Goal: Obtain resource: Download file/media

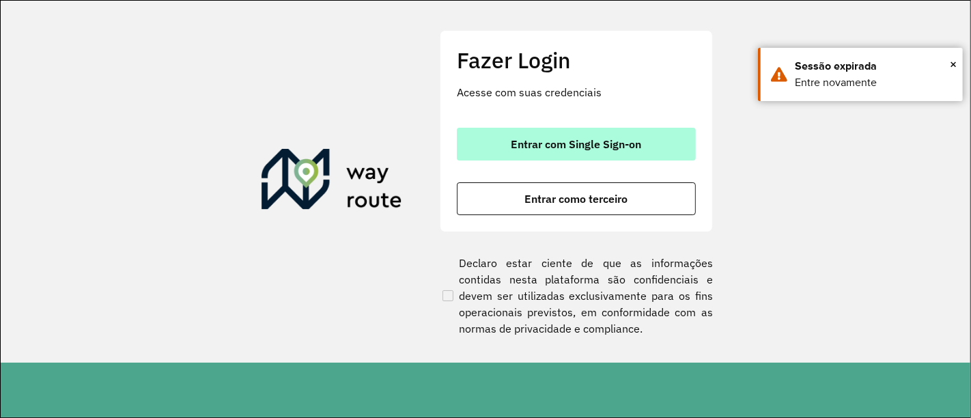
click at [593, 140] on span "Entrar com Single Sign-on" at bounding box center [576, 144] width 130 height 11
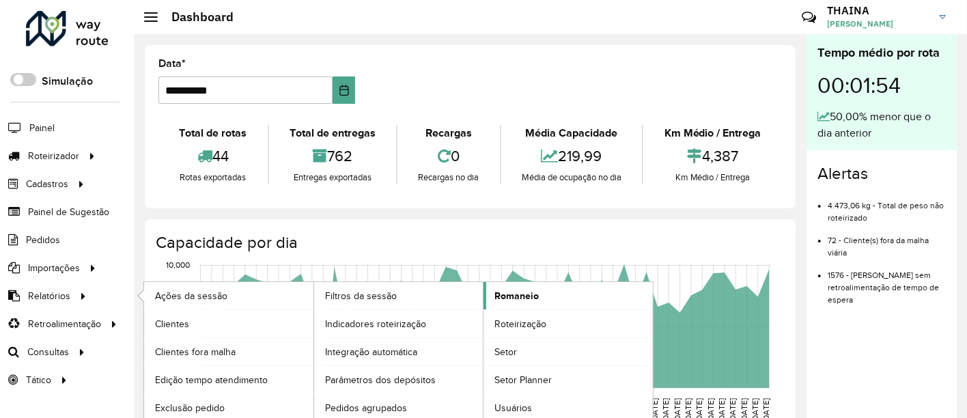
click at [519, 289] on span "Romaneio" at bounding box center [516, 296] width 44 height 14
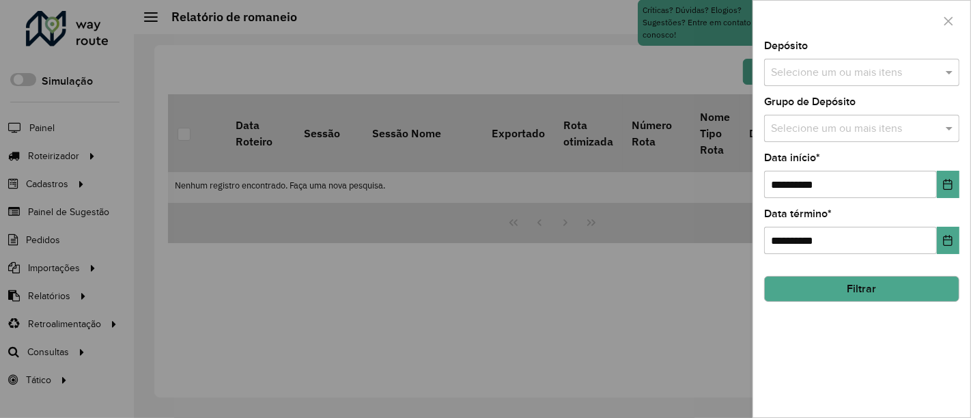
click at [858, 80] on input "text" at bounding box center [854, 73] width 175 height 16
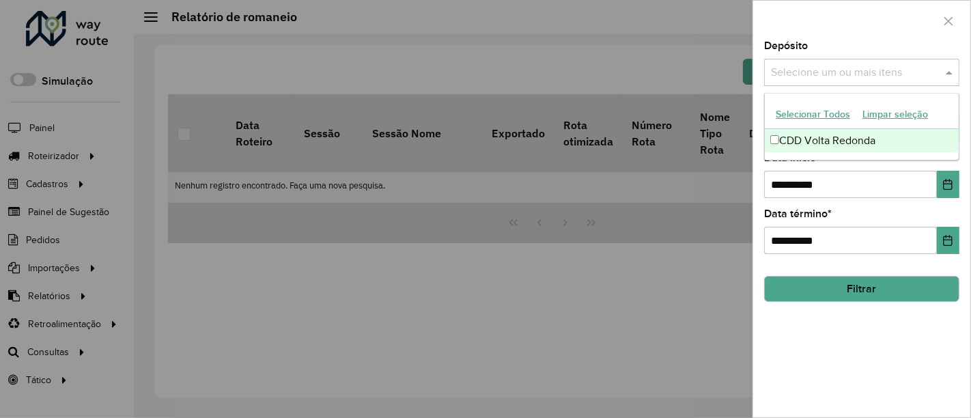
click at [829, 139] on div "CDD Volta Redonda" at bounding box center [861, 140] width 195 height 23
click at [853, 158] on ng-dropdown-panel "Selecionar Todos Limpar seleção CDD Volta Redonda" at bounding box center [862, 127] width 196 height 68
click at [855, 164] on div "**********" at bounding box center [861, 175] width 195 height 45
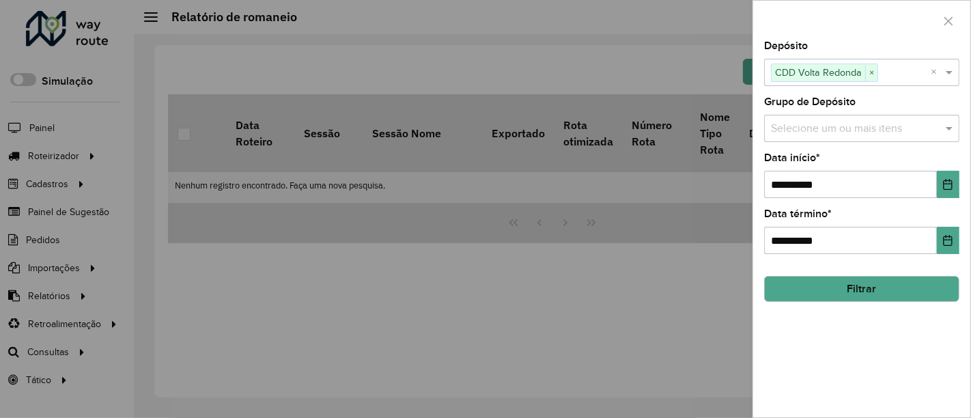
click at [848, 130] on input "text" at bounding box center [854, 129] width 175 height 16
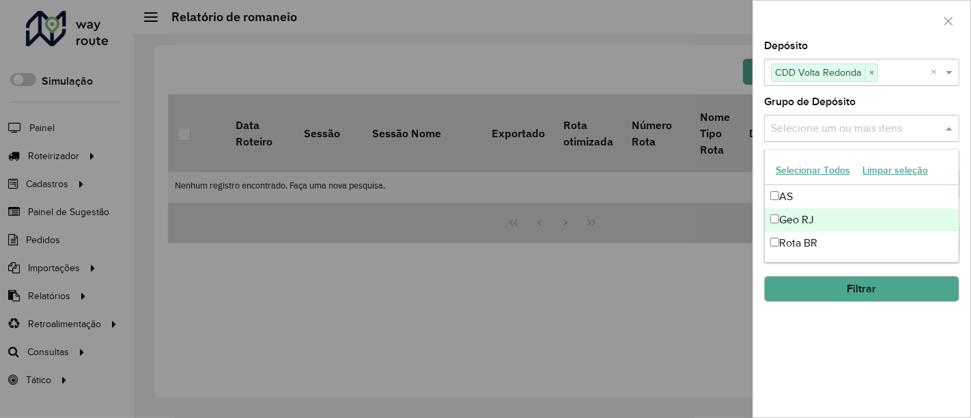
click at [788, 215] on div "Geo RJ" at bounding box center [861, 219] width 195 height 23
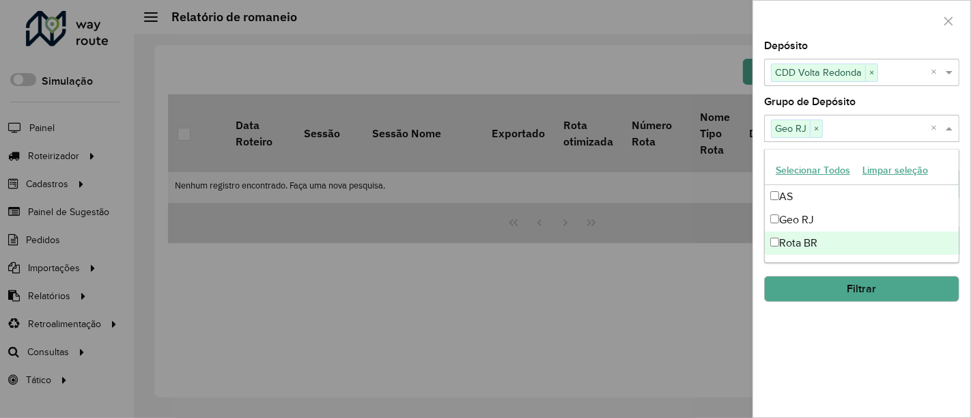
click at [843, 356] on div "**********" at bounding box center [861, 229] width 217 height 376
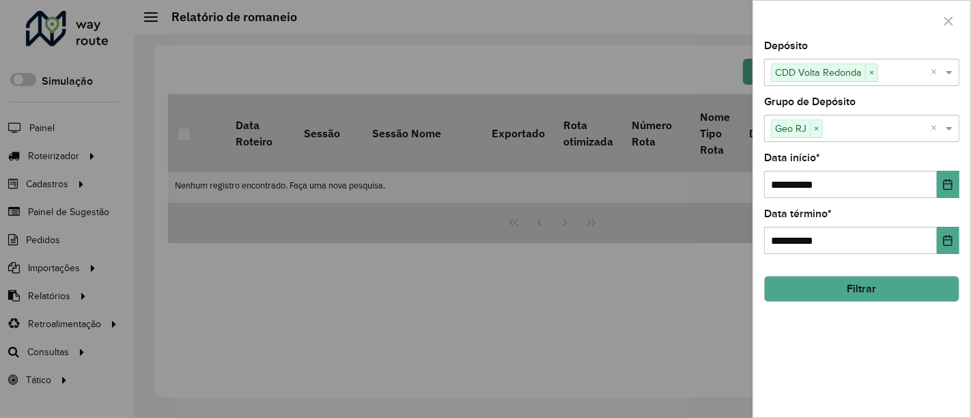
click at [866, 287] on button "Filtrar" at bounding box center [861, 289] width 195 height 26
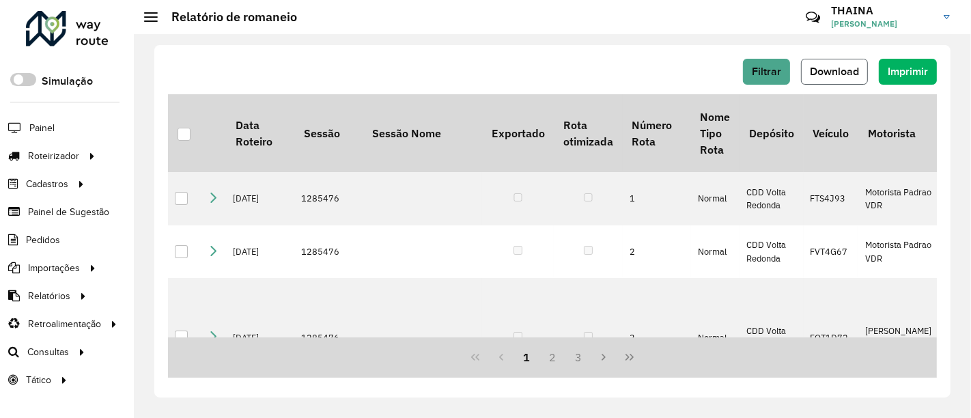
click at [833, 68] on span "Download" at bounding box center [834, 72] width 49 height 12
